Goal: Task Accomplishment & Management: Manage account settings

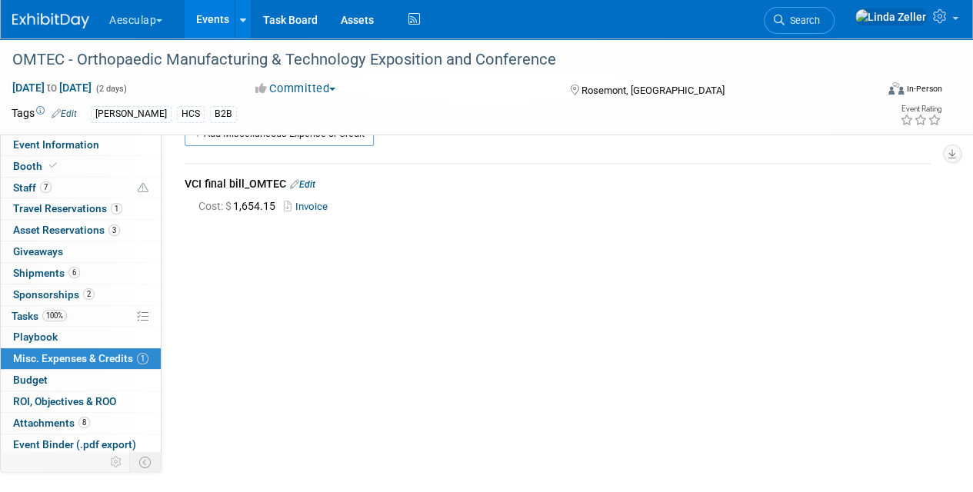
drag, startPoint x: 839, startPoint y: 21, endPoint x: 836, endPoint y: 2, distance: 18.7
click at [820, 19] on span "Search" at bounding box center [802, 21] width 35 height 12
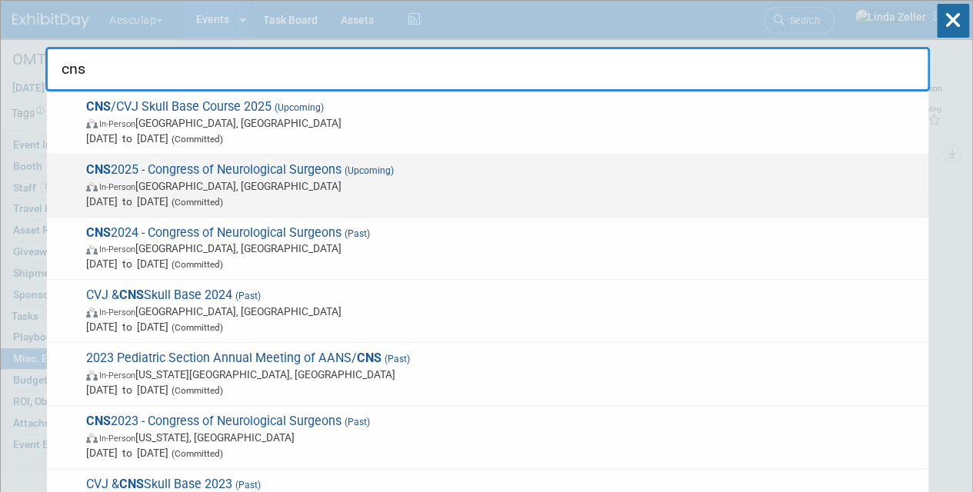
type input "cns"
click at [149, 202] on span "Oct 13, 2025 to Oct 15, 2025 (Committed)" at bounding box center [503, 201] width 835 height 15
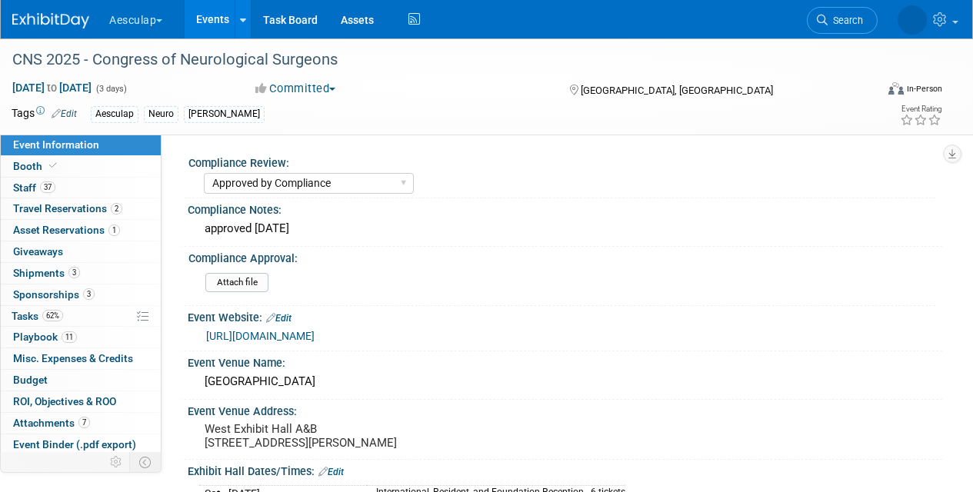
select select "Approved by Compliance"
select select "Neuro"
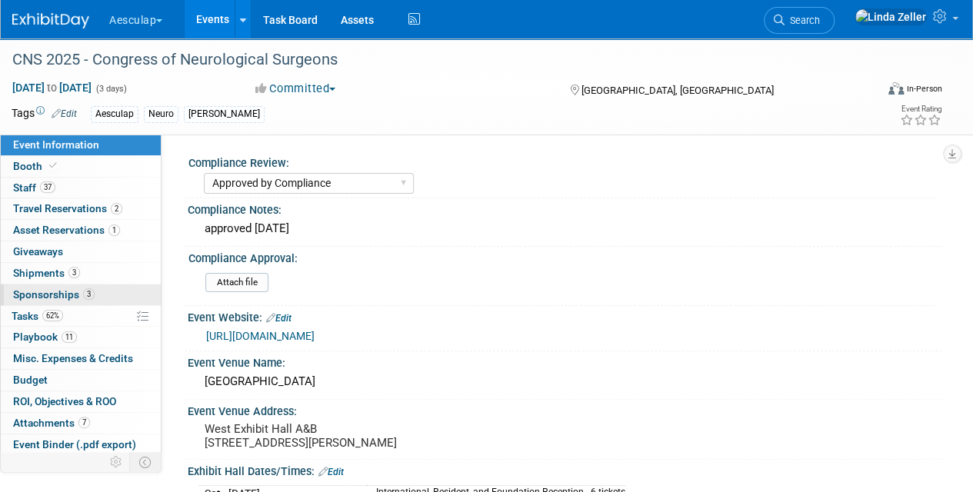
click at [26, 295] on span "Sponsorships 3" at bounding box center [54, 295] width 82 height 12
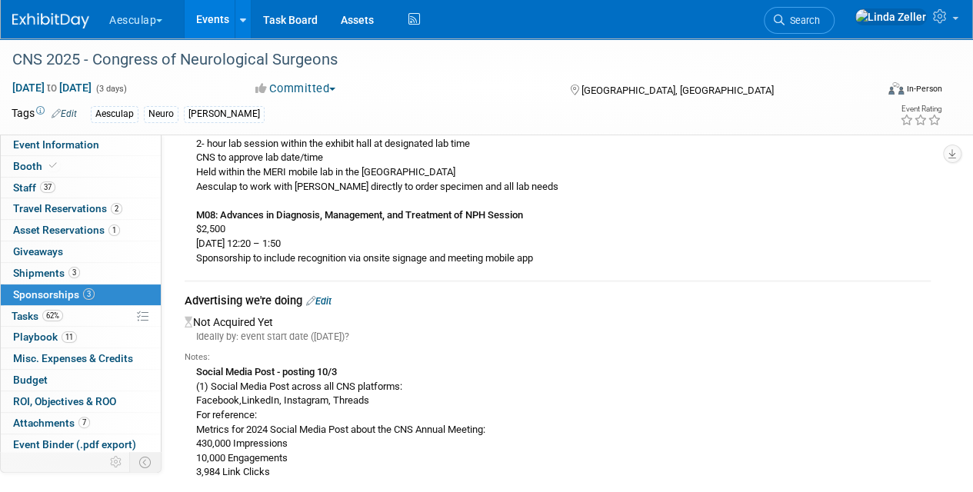
scroll to position [1616, 0]
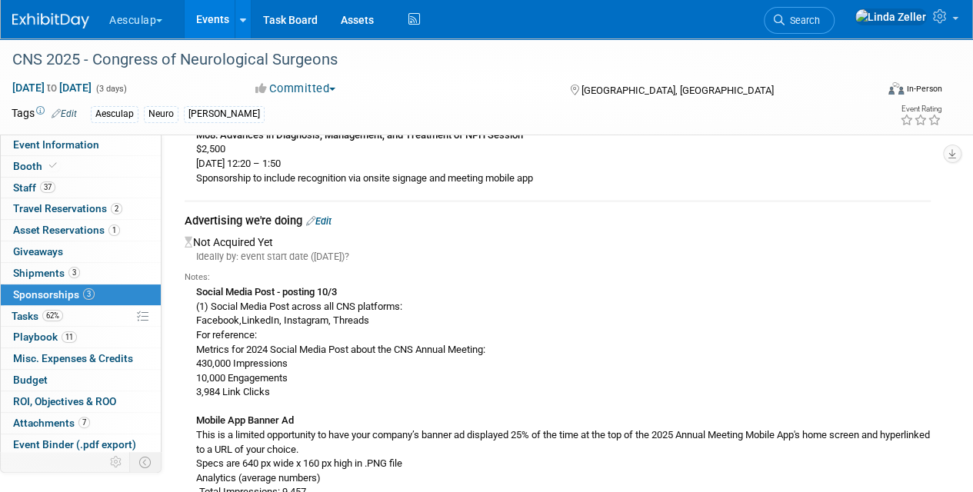
click at [331, 215] on link "Edit" at bounding box center [318, 221] width 25 height 12
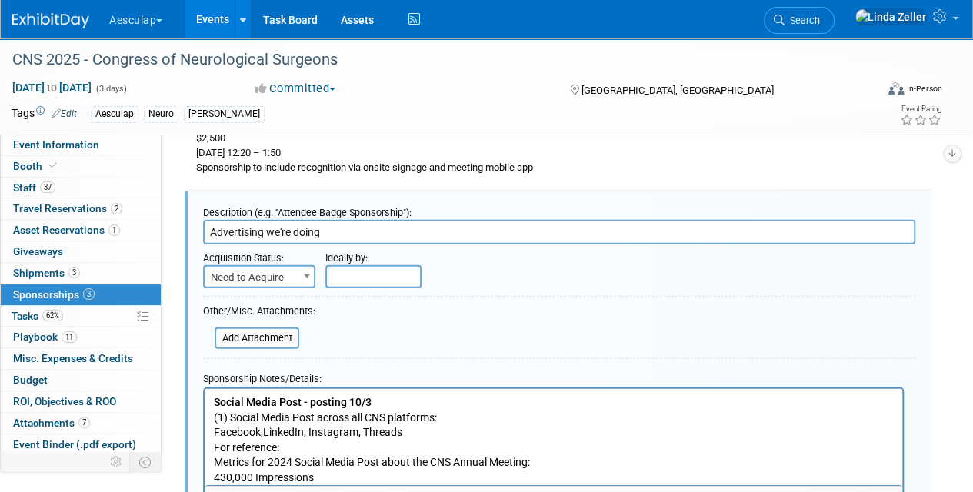
scroll to position [0, 0]
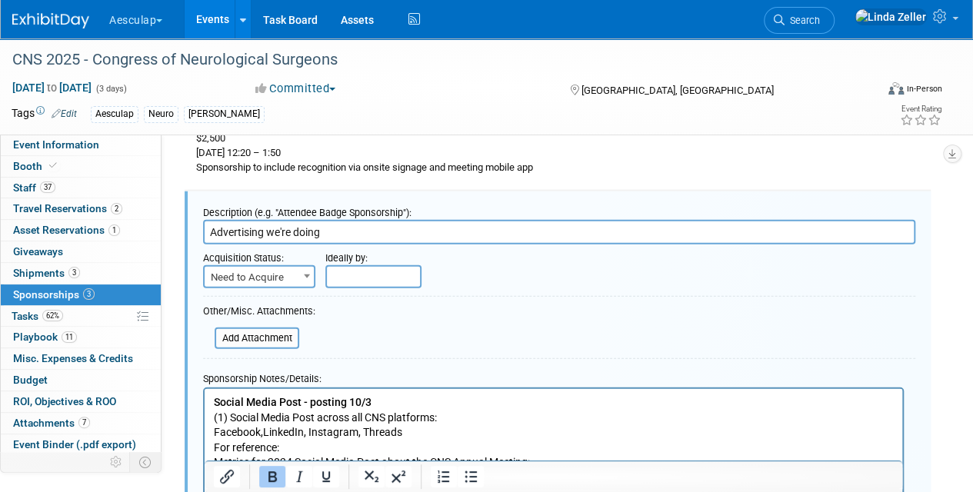
click at [251, 267] on span "Need to Acquire" at bounding box center [259, 278] width 109 height 22
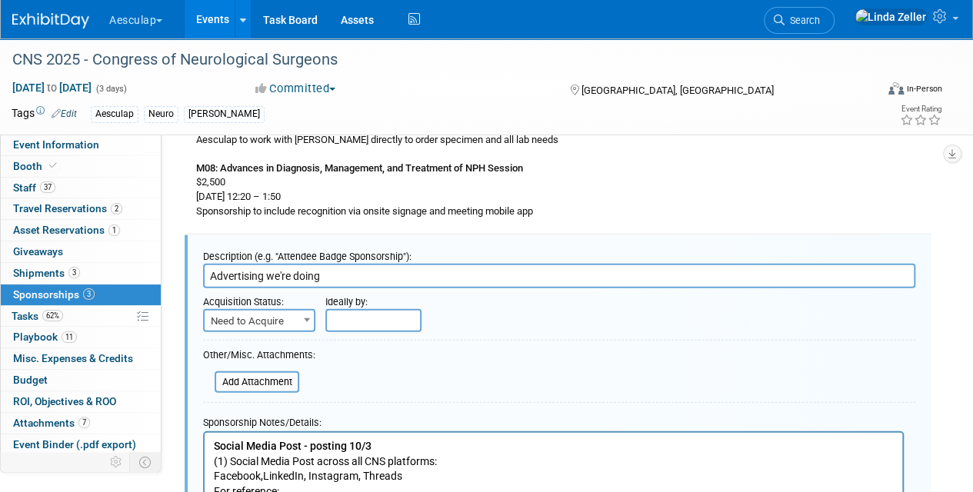
scroll to position [1704, 0]
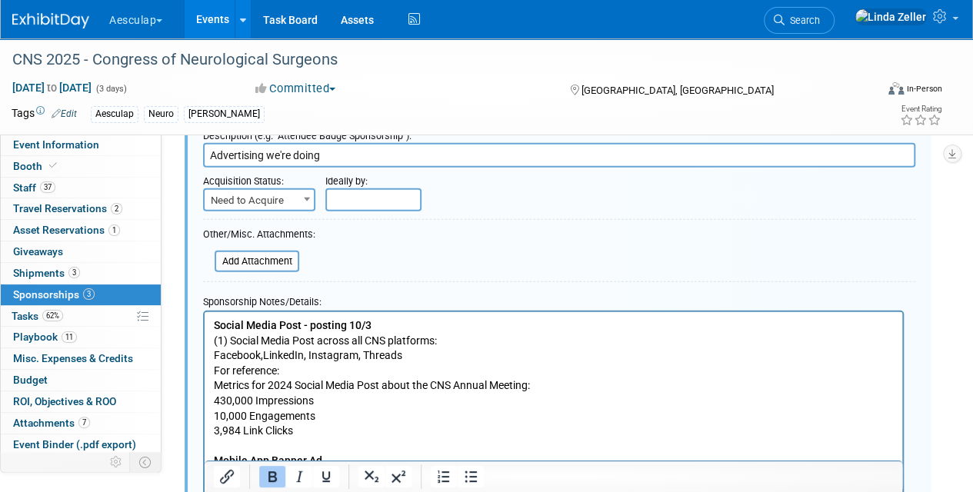
click at [300, 189] on span at bounding box center [306, 199] width 15 height 20
select select "2"
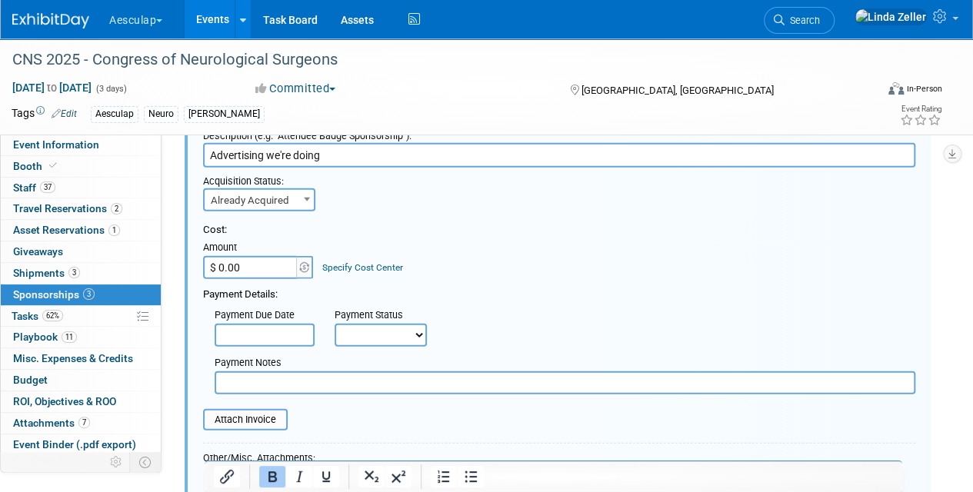
click at [243, 256] on input "$ 0.00" at bounding box center [251, 267] width 96 height 23
type input "$ 22,500.00"
click at [326, 262] on link "Specify Cost Center" at bounding box center [362, 267] width 81 height 11
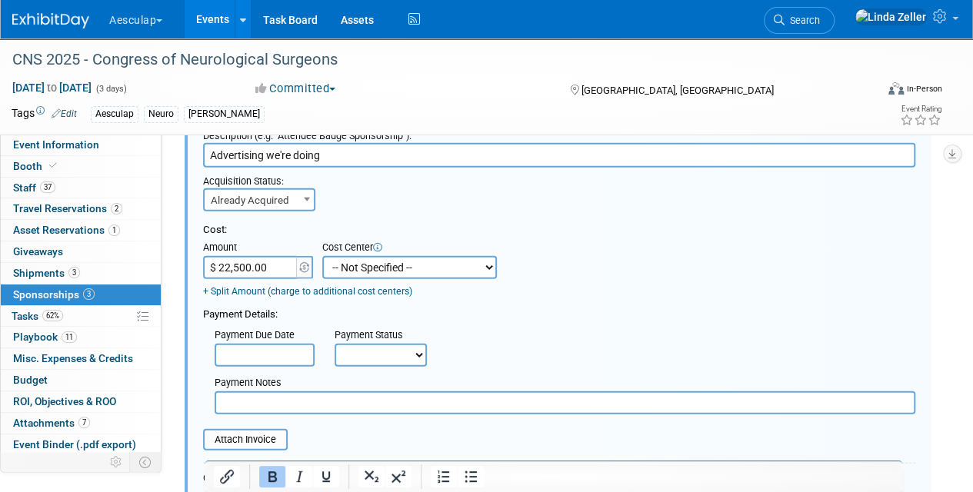
click at [339, 256] on select "-- Not Specified -- AAG B2B: 102736100 AIS - Ortho AIS -Spine Atlantic Neuro [P…" at bounding box center [409, 267] width 175 height 23
select select "18966029"
click at [322, 256] on select "-- Not Specified -- AAG B2B: 102736100 AIS - Ortho AIS -Spine Atlantic Neuro [P…" at bounding box center [409, 267] width 175 height 23
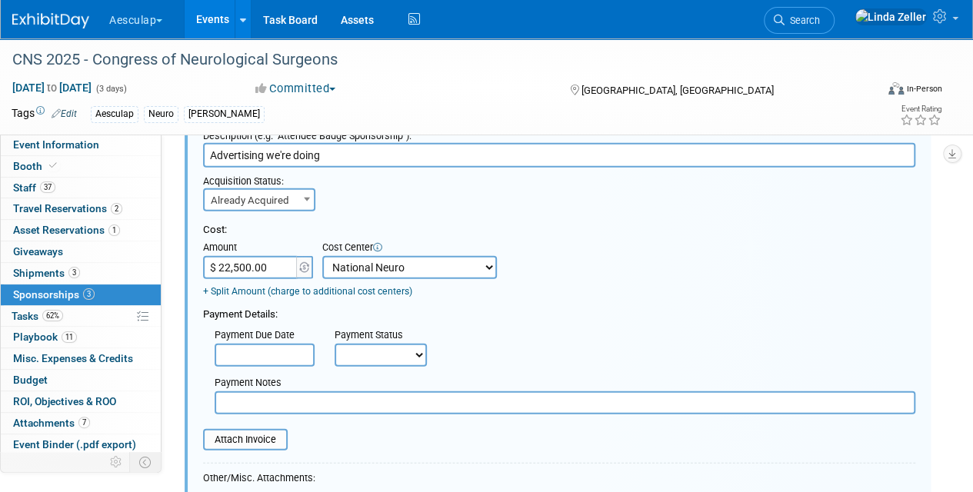
click at [382, 344] on select "Not Paid Yet Partially Paid Paid in Full" at bounding box center [381, 355] width 92 height 23
select select "3"
click at [335, 344] on select "Not Paid Yet Partially Paid Paid in Full" at bounding box center [381, 355] width 92 height 23
click at [250, 392] on input "text" at bounding box center [565, 403] width 701 height 23
click at [256, 392] on input "8/25 - [payment requested" at bounding box center [565, 403] width 701 height 23
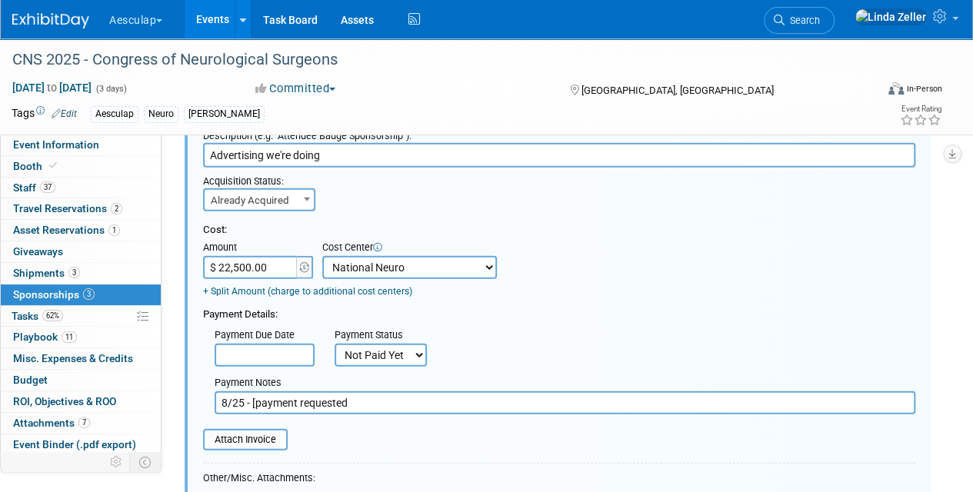
drag, startPoint x: 295, startPoint y: 385, endPoint x: 253, endPoint y: 382, distance: 42.4
click at [253, 392] on input "8/25 - [payment requested" at bounding box center [565, 403] width 701 height 23
type input "8/25 - check requested"
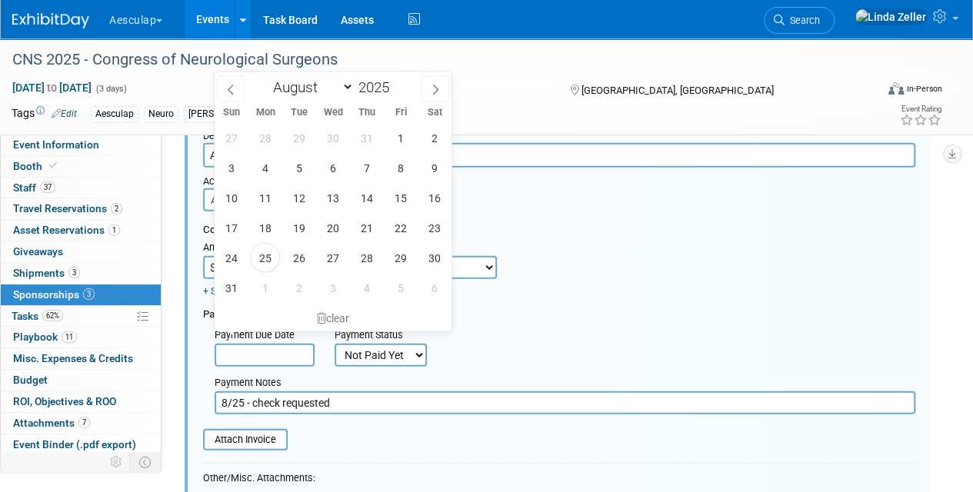
click at [282, 344] on input "text" at bounding box center [265, 355] width 100 height 23
click at [437, 85] on icon at bounding box center [435, 90] width 11 height 11
select select "8"
click at [434, 197] on span "20" at bounding box center [434, 198] width 30 height 30
type input "[DATE]"
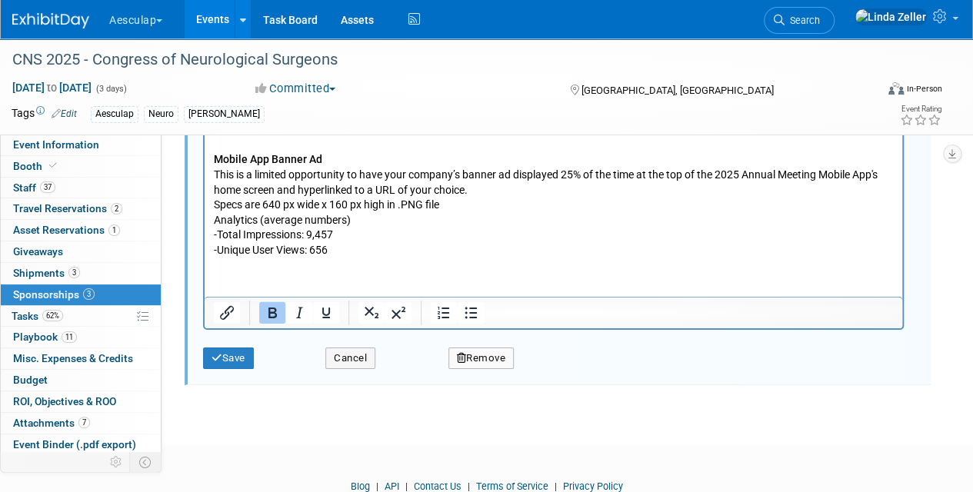
scroll to position [2293, 0]
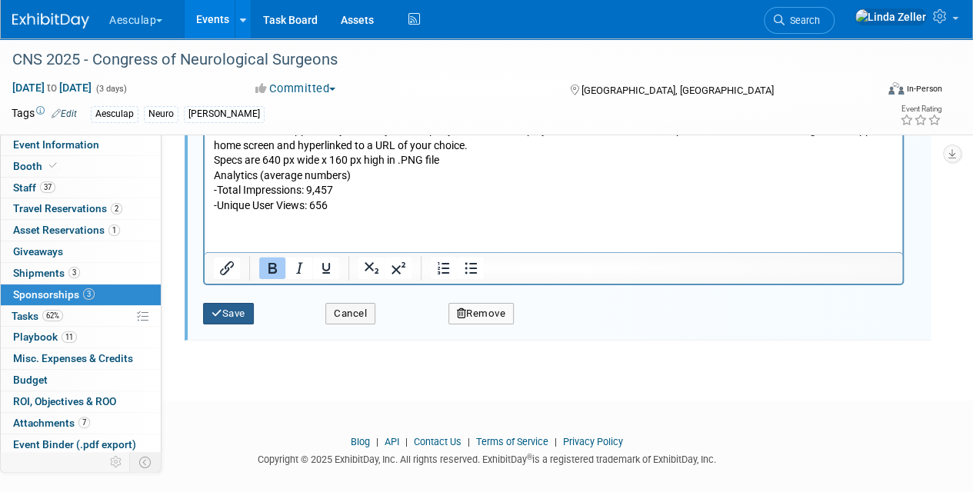
click at [220, 309] on icon "submit" at bounding box center [217, 314] width 11 height 10
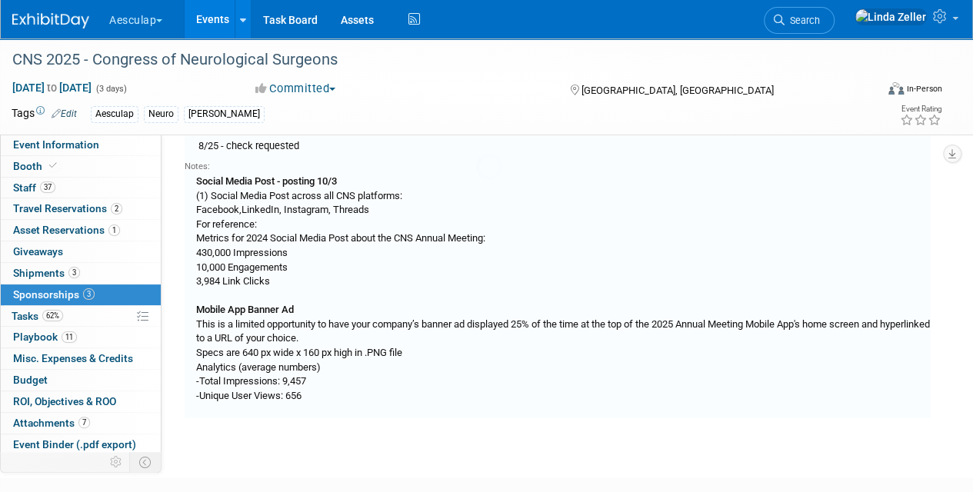
scroll to position [1627, 0]
